Goal: Navigation & Orientation: Understand site structure

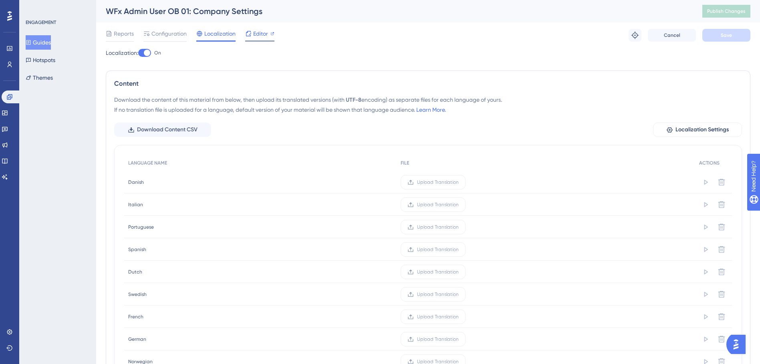
drag, startPoint x: 257, startPoint y: 34, endPoint x: 262, endPoint y: 34, distance: 5.6
click at [261, 34] on span "Editor" at bounding box center [260, 34] width 15 height 10
click at [177, 37] on span "Configuration" at bounding box center [168, 34] width 35 height 10
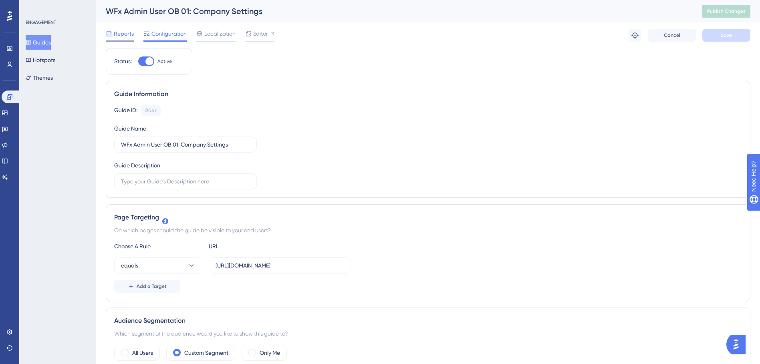
click at [127, 37] on span "Reports" at bounding box center [124, 34] width 20 height 10
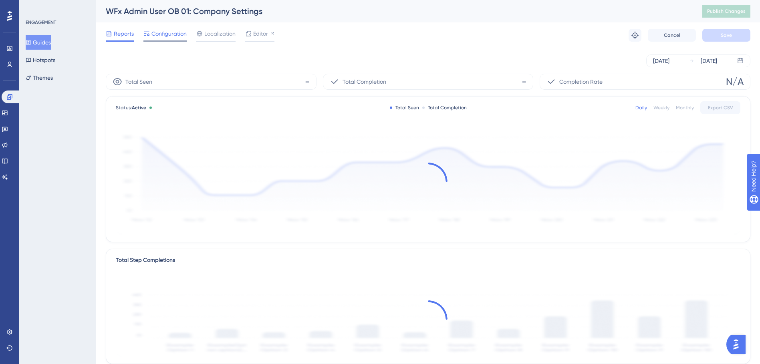
click at [172, 38] on div "Configuration" at bounding box center [164, 35] width 43 height 13
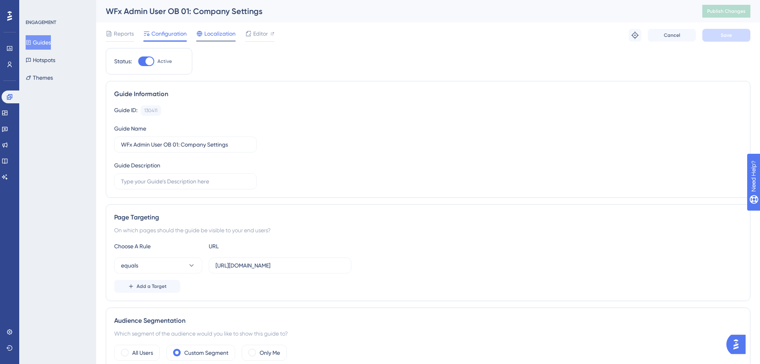
click at [222, 38] on span "Localization" at bounding box center [219, 34] width 31 height 10
